Goal: Task Accomplishment & Management: Use online tool/utility

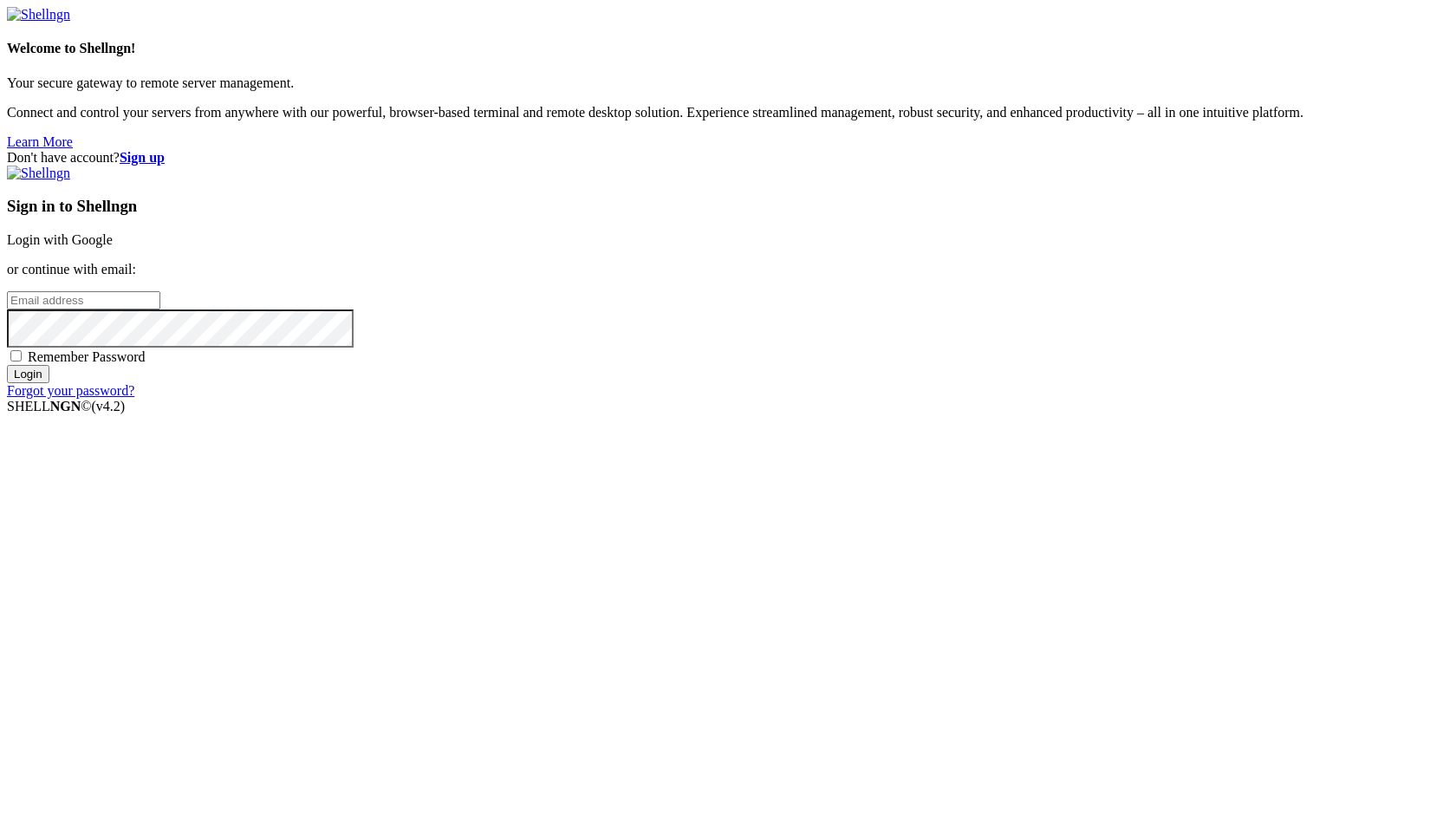
click at [146, 364] on span "Remember Password" at bounding box center [86, 356] width 118 height 15
click at [22, 361] on input "Remember Password" at bounding box center [16, 355] width 11 height 11
checkbox input "true"
click at [113, 247] on link "Login with Google" at bounding box center [59, 239] width 106 height 15
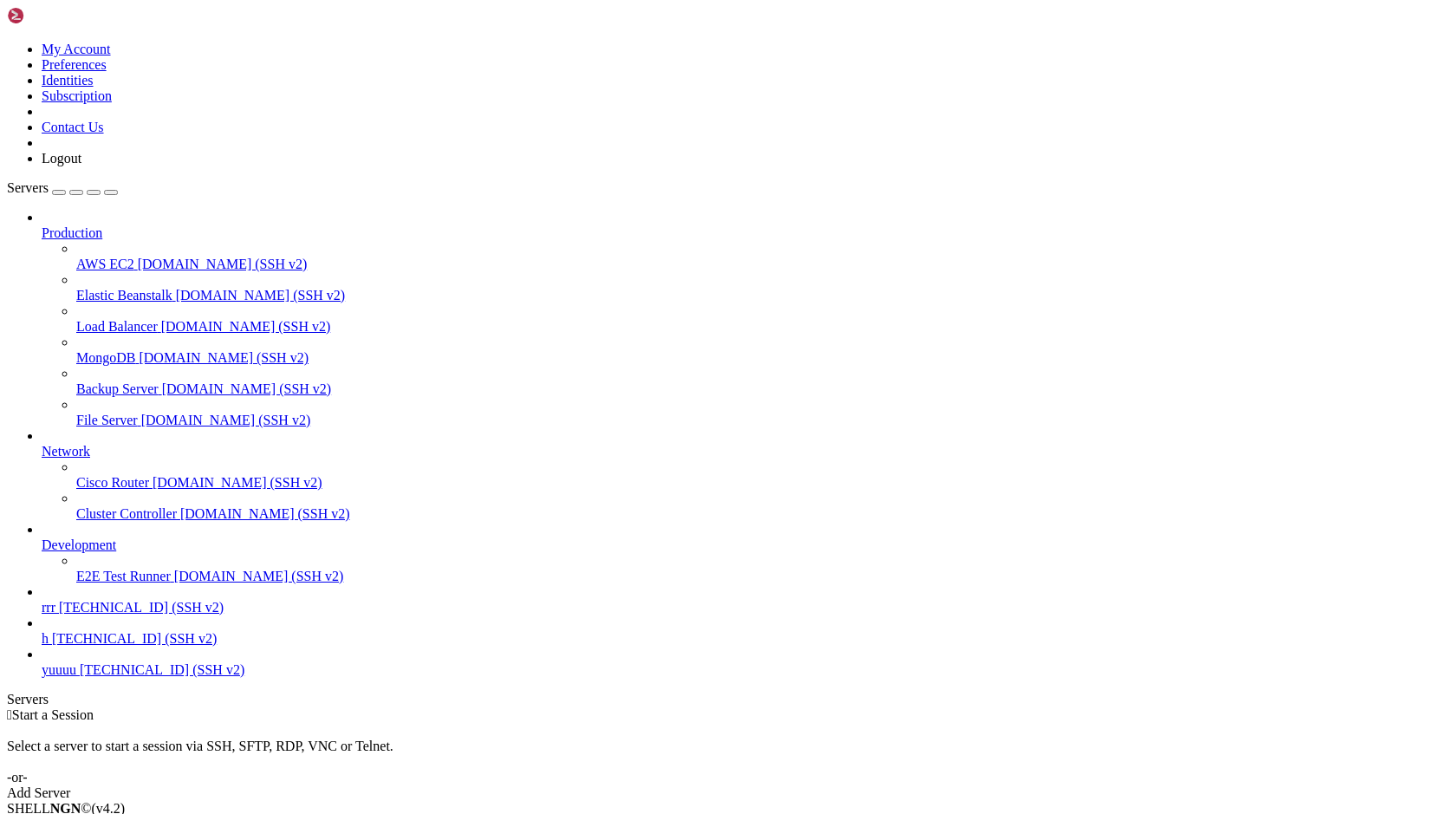
click at [81, 646] on span "[TECHNICAL_ID] (SSH v2)" at bounding box center [134, 638] width 165 height 15
click at [78, 646] on span "[TECHNICAL_ID] (SSH v2)" at bounding box center [134, 638] width 165 height 15
drag, startPoint x: 62, startPoint y: 1099, endPoint x: 450, endPoint y: 1239, distance: 412.5
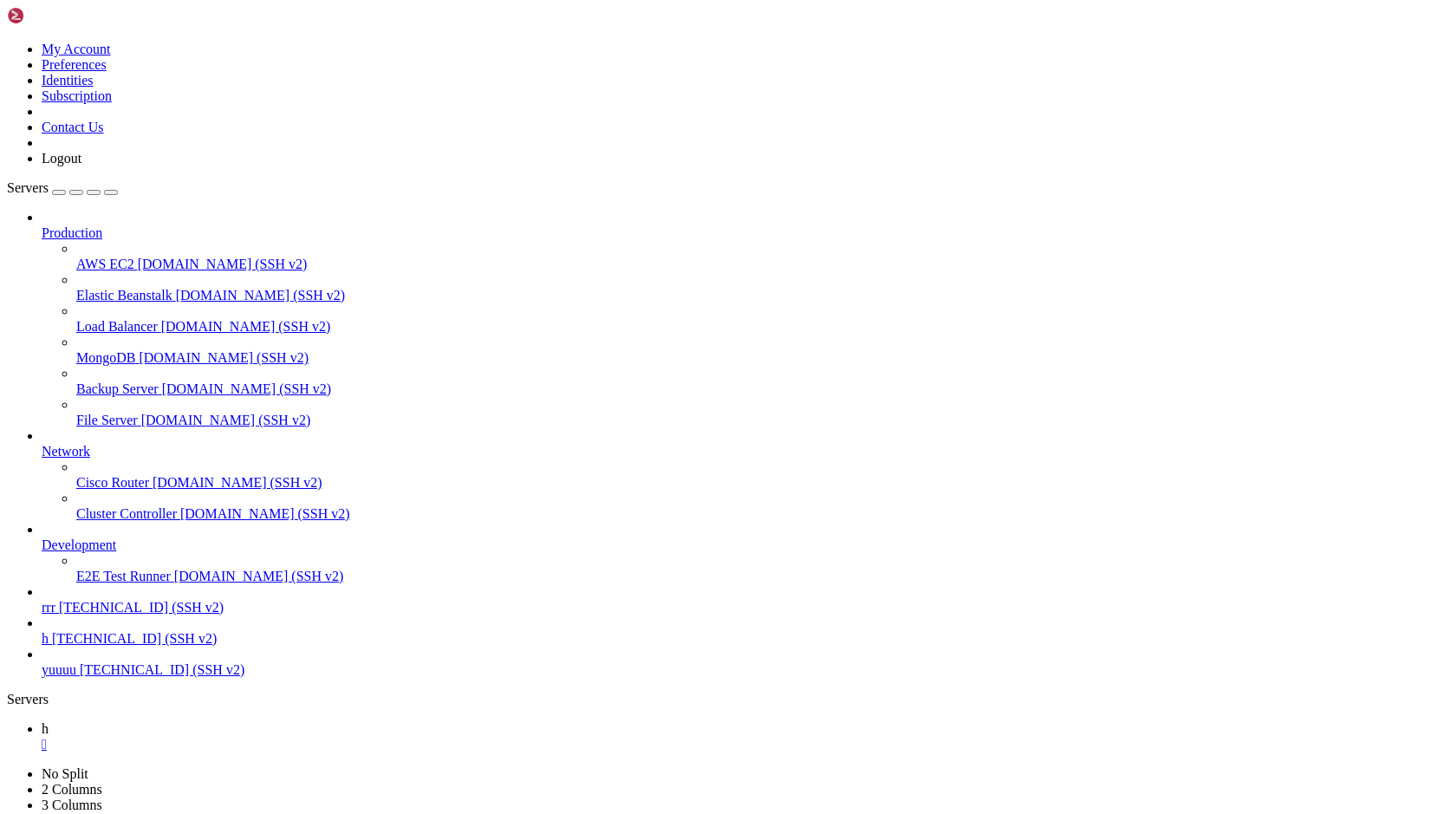
click at [270, 736] on div "" at bounding box center [745, 744] width 1408 height 16
click at [76, 677] on span "yuuuu" at bounding box center [59, 669] width 35 height 15
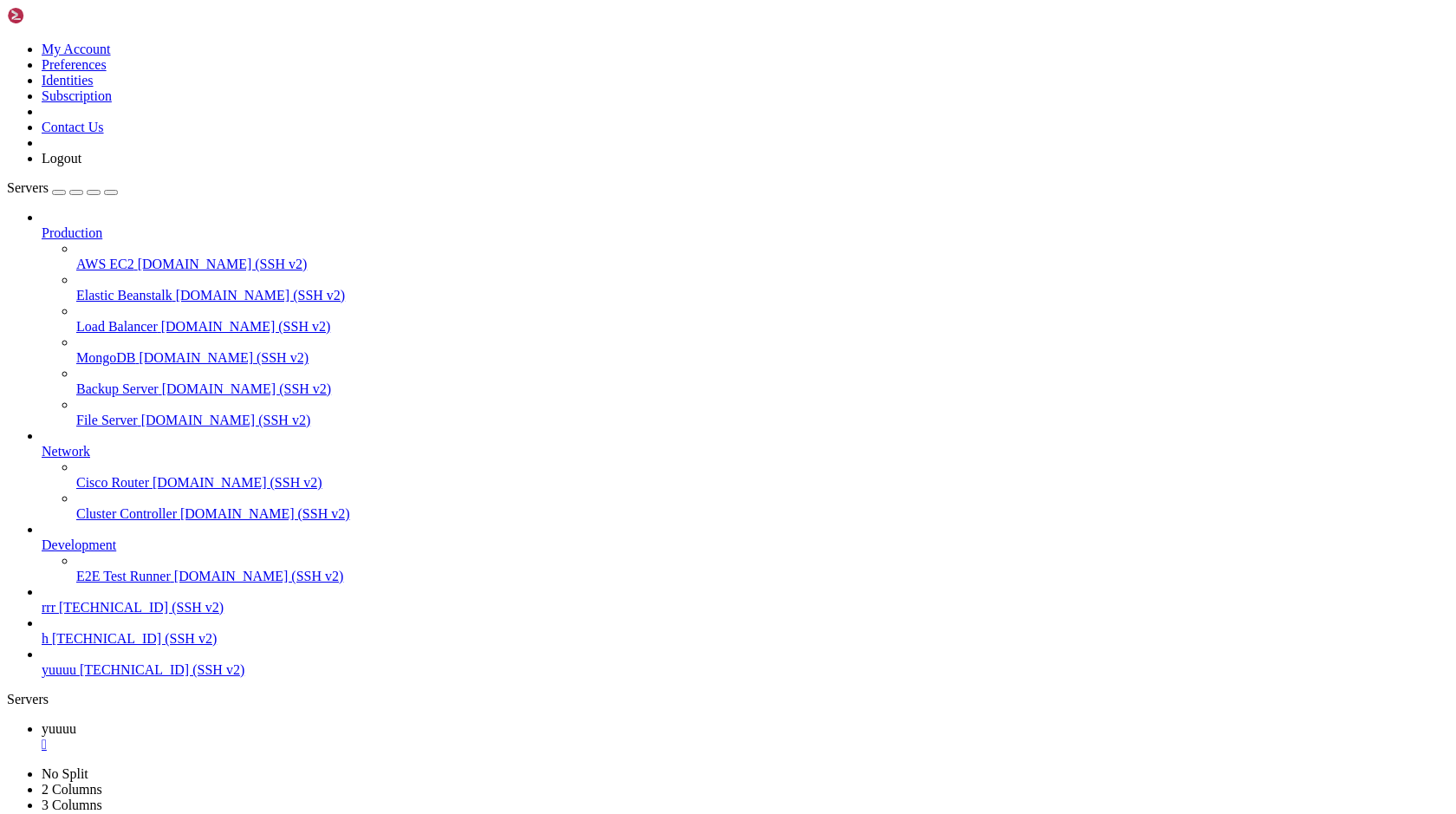
drag, startPoint x: 147, startPoint y: 1042, endPoint x: 608, endPoint y: 1048, distance: 461.0
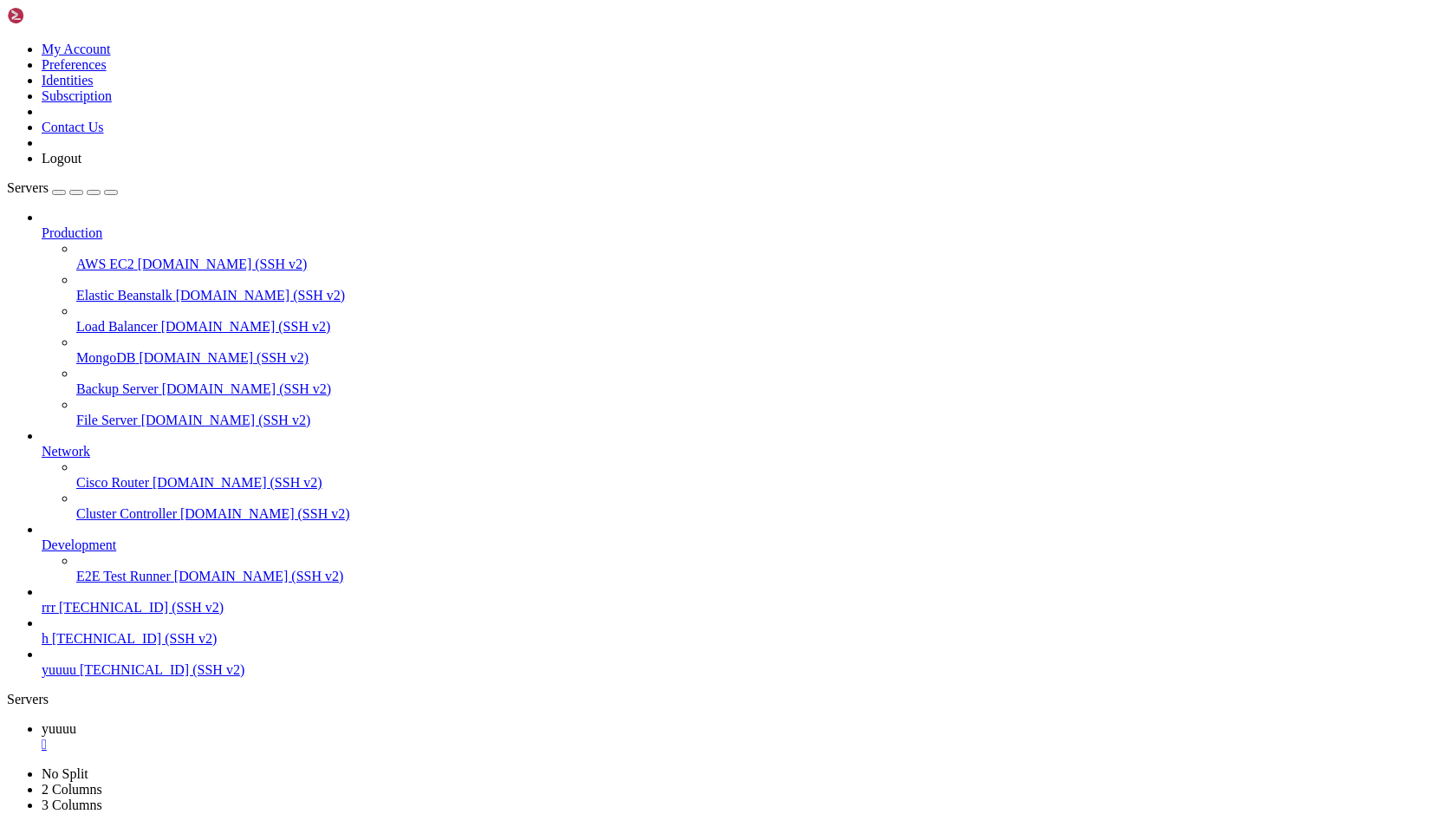
drag, startPoint x: 59, startPoint y: 1166, endPoint x: 92, endPoint y: 1158, distance: 34.0
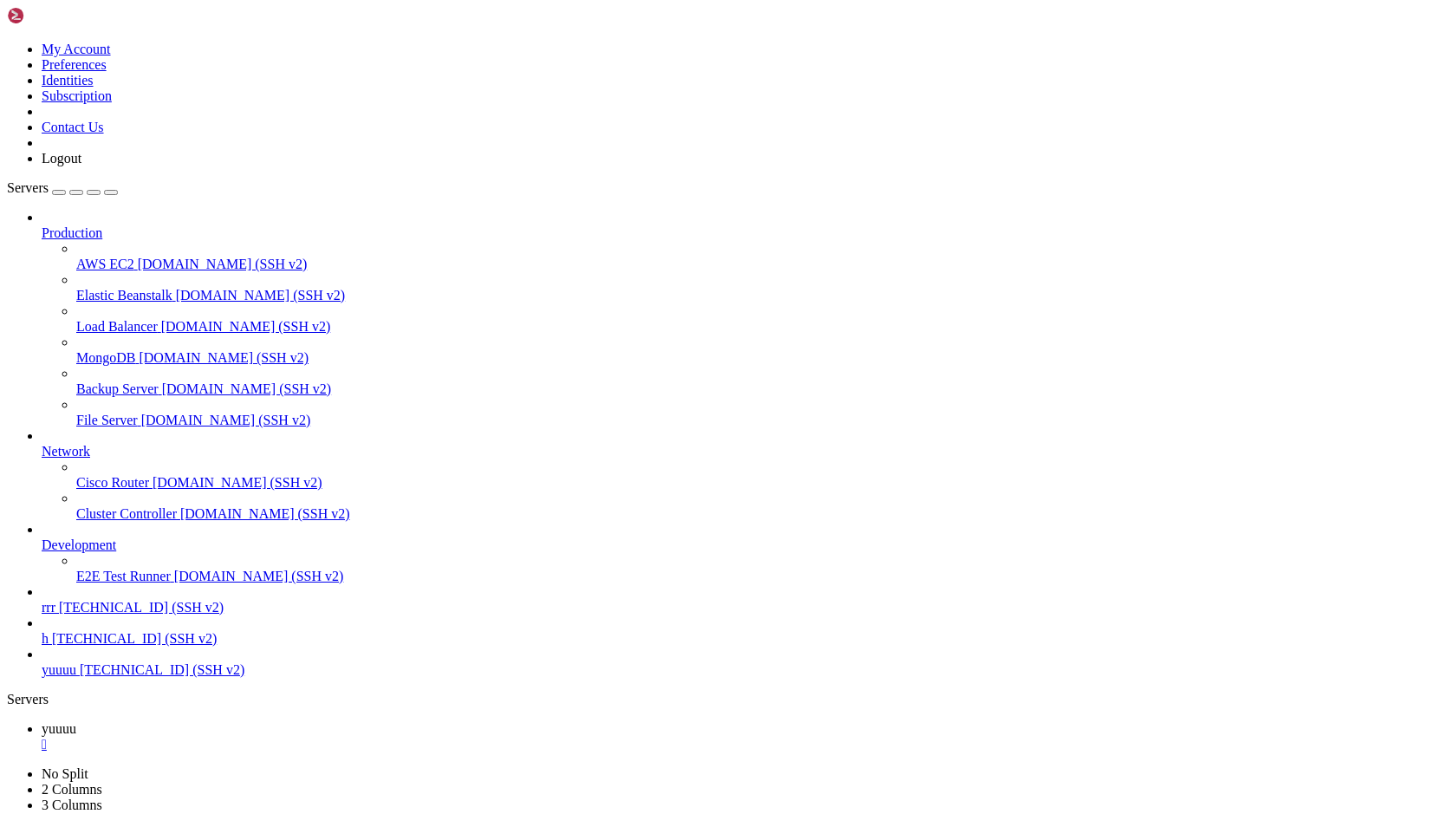
drag, startPoint x: 99, startPoint y: 1169, endPoint x: 244, endPoint y: 1172, distance: 145.0
drag, startPoint x: 208, startPoint y: 1175, endPoint x: 629, endPoint y: 1244, distance: 426.6
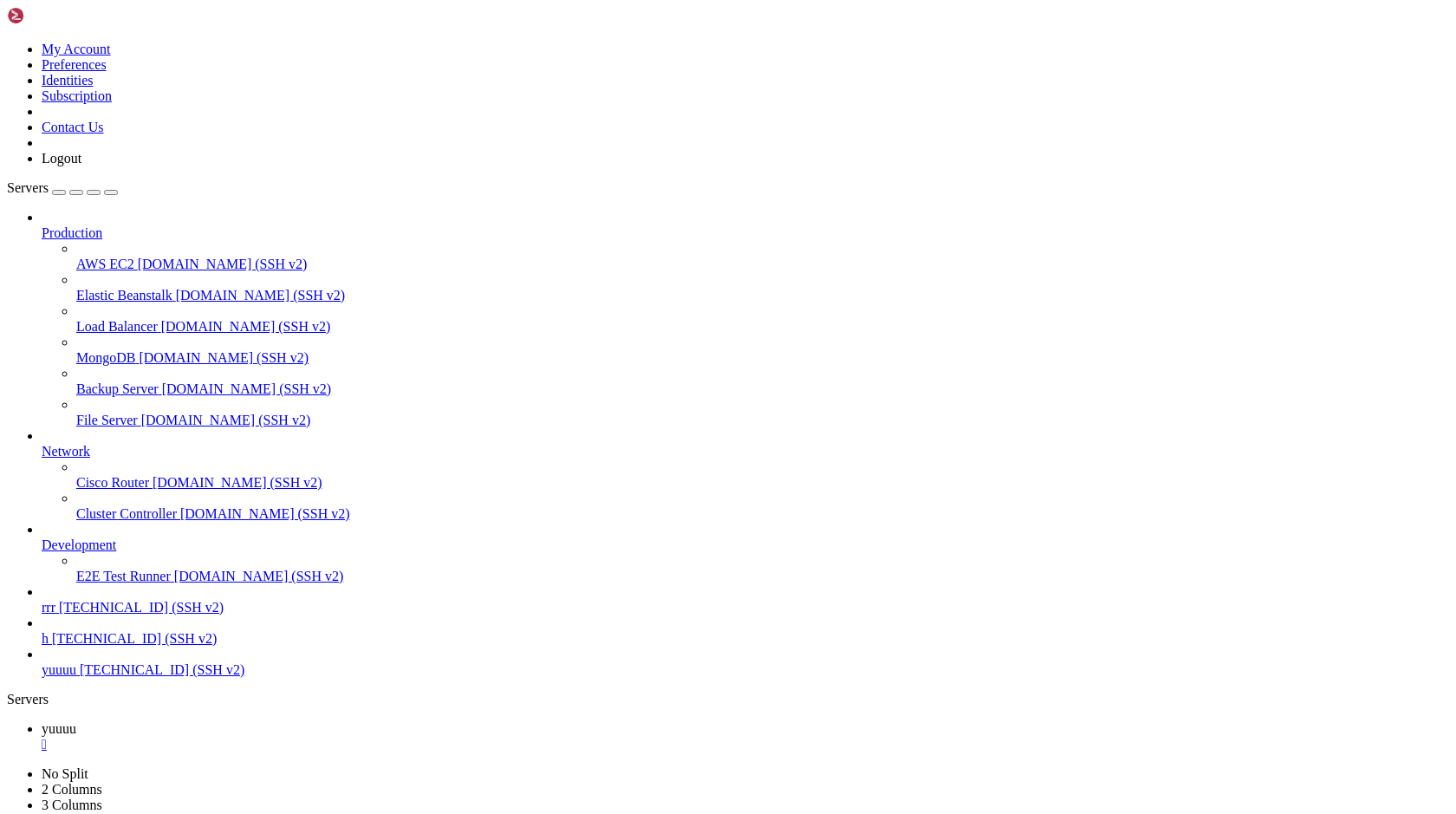
drag, startPoint x: 732, startPoint y: 1211, endPoint x: 635, endPoint y: 1242, distance: 101.8
drag, startPoint x: 704, startPoint y: 1300, endPoint x: 557, endPoint y: 1318, distance: 148.1
drag, startPoint x: 63, startPoint y: 1157, endPoint x: 241, endPoint y: 1166, distance: 178.2
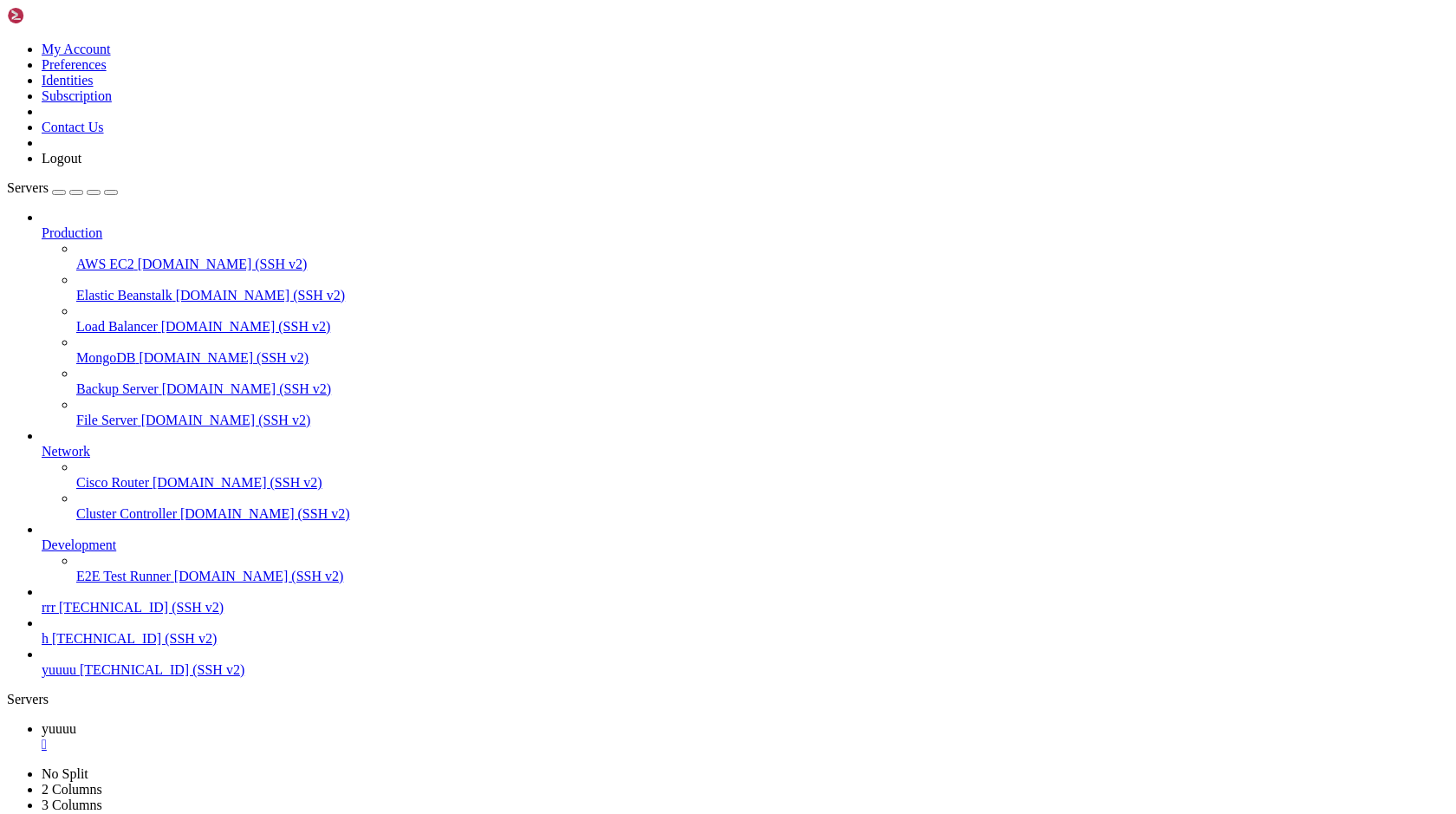
drag, startPoint x: 220, startPoint y: 1166, endPoint x: 808, endPoint y: 1276, distance: 598.2
